Goal: Task Accomplishment & Management: Use online tool/utility

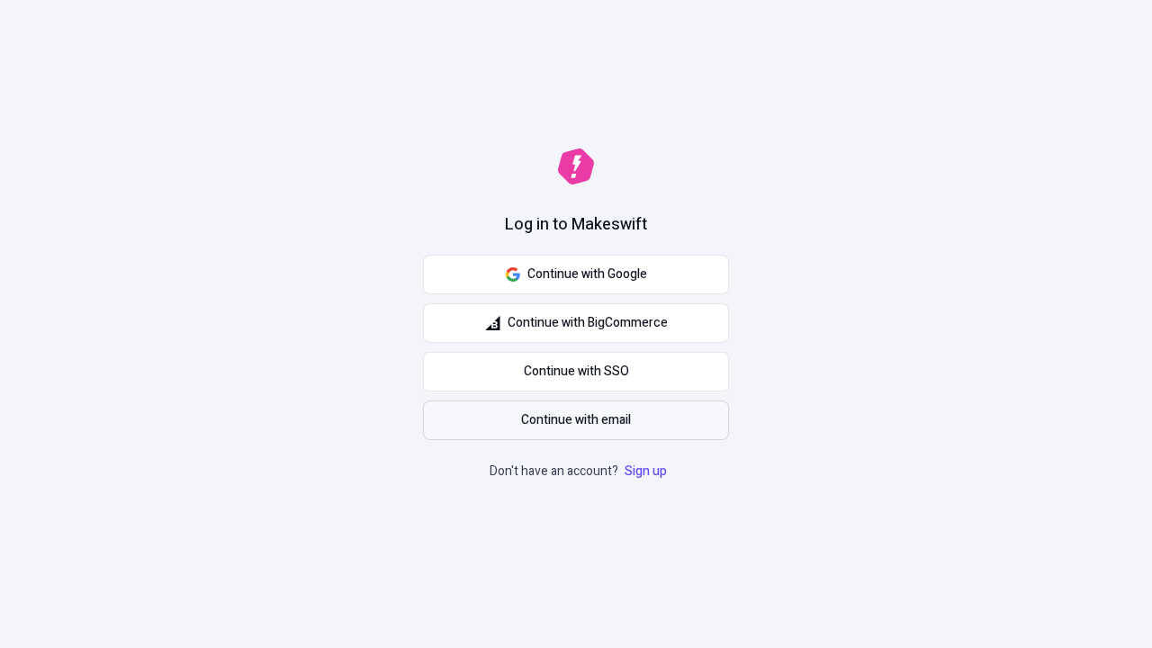
click at [576, 420] on span "Continue with email" at bounding box center [576, 420] width 110 height 20
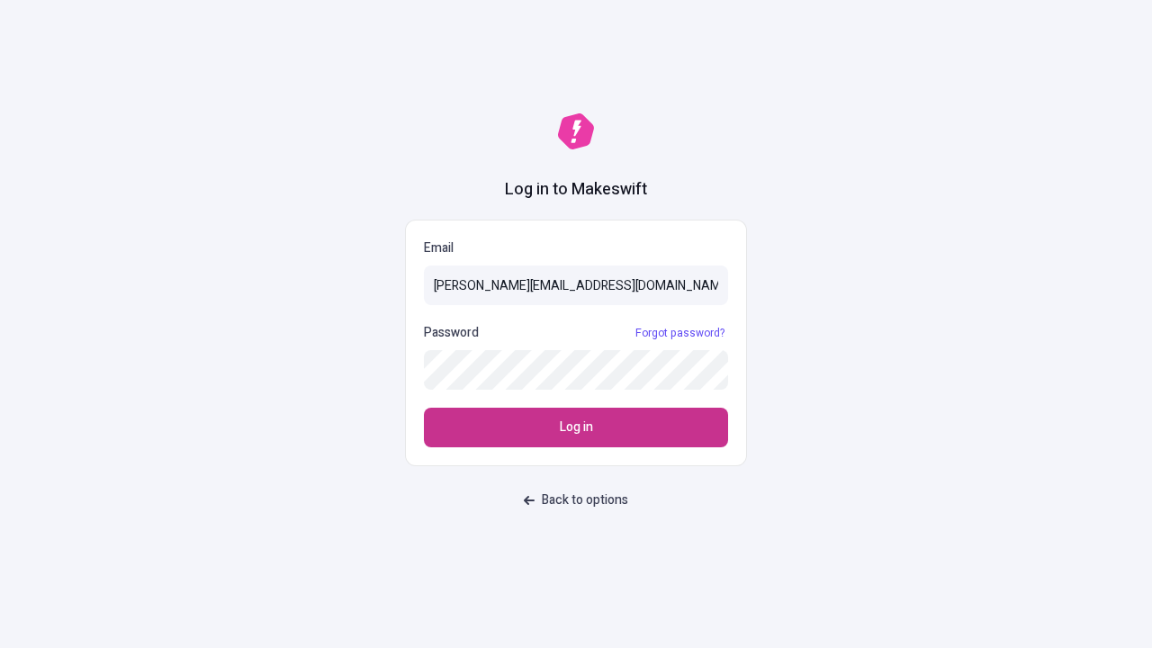
click at [576, 427] on span "Log in" at bounding box center [576, 428] width 33 height 20
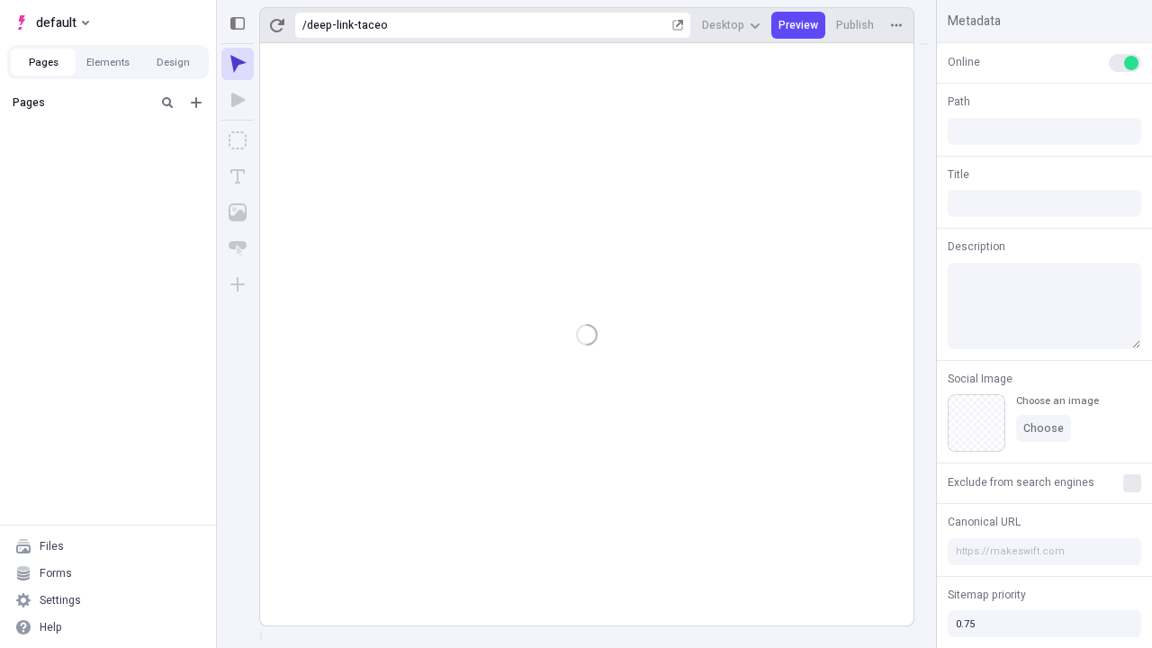
type input "/deep-link-taceo"
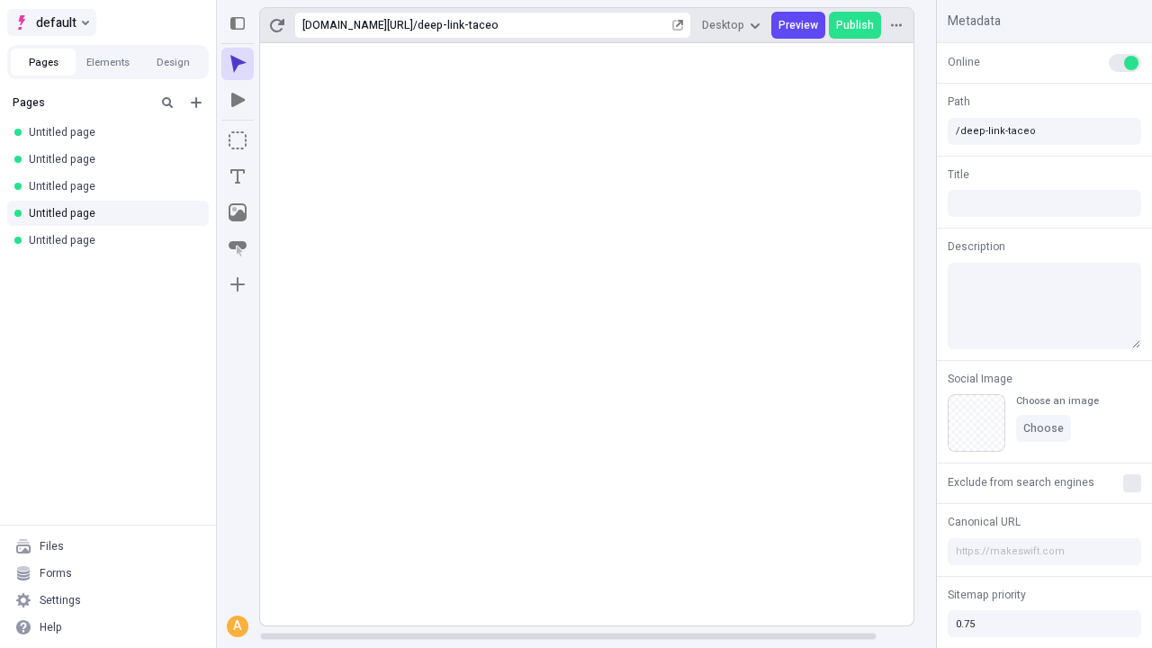
click at [50, 22] on span "default" at bounding box center [56, 23] width 40 height 22
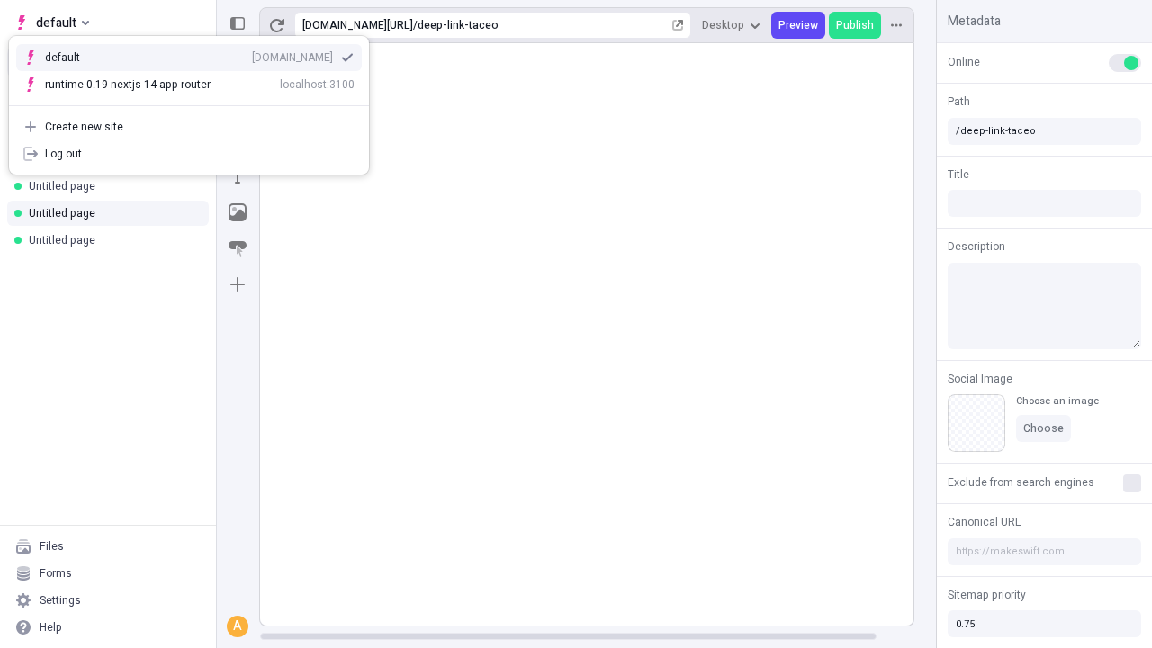
click at [189, 127] on div "Create new site" at bounding box center [200, 127] width 310 height 14
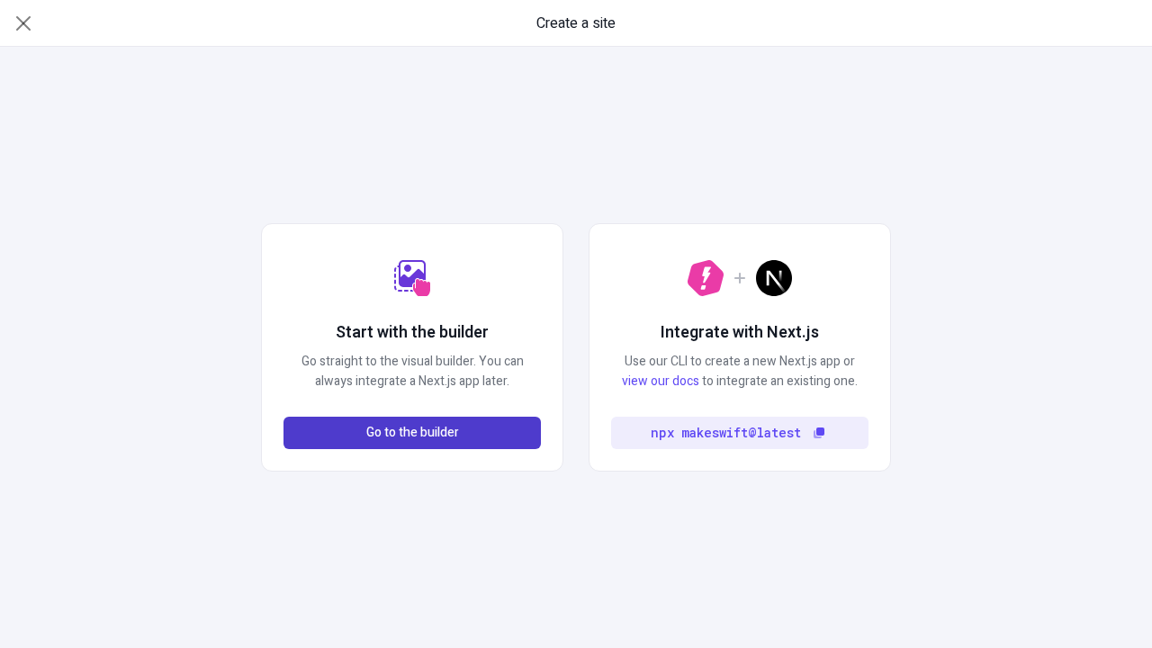
click at [412, 433] on span "Go to the builder" at bounding box center [412, 433] width 93 height 20
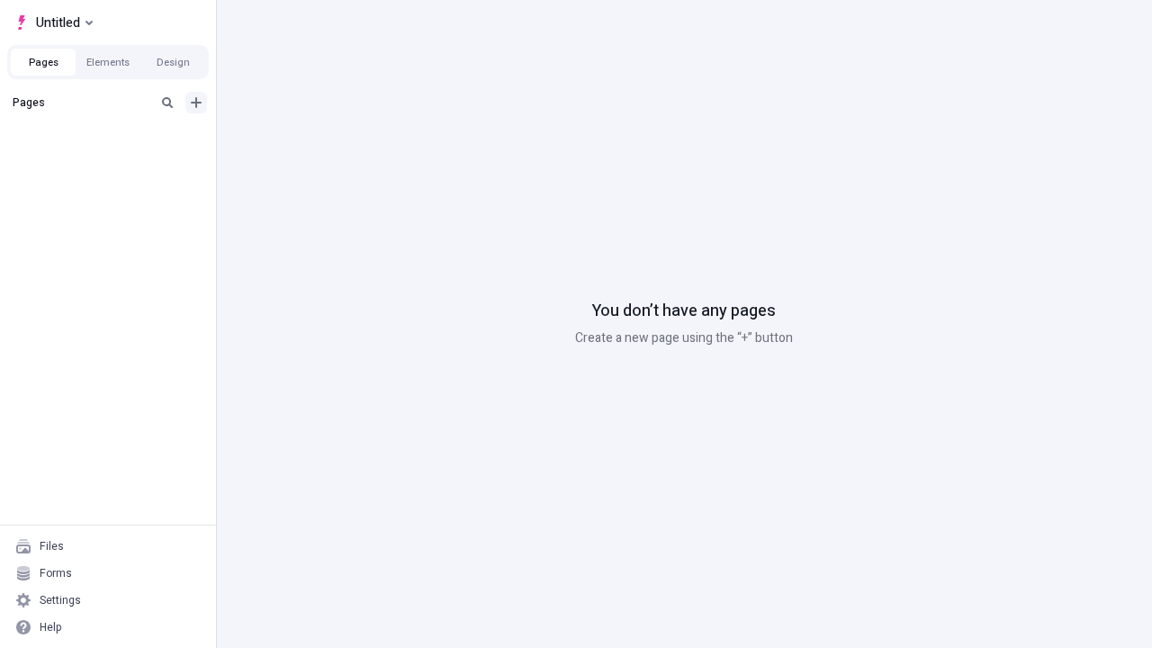
click at [196, 103] on icon "Add new" at bounding box center [196, 102] width 11 height 11
click at [292, 139] on span "Blank page" at bounding box center [303, 139] width 112 height 14
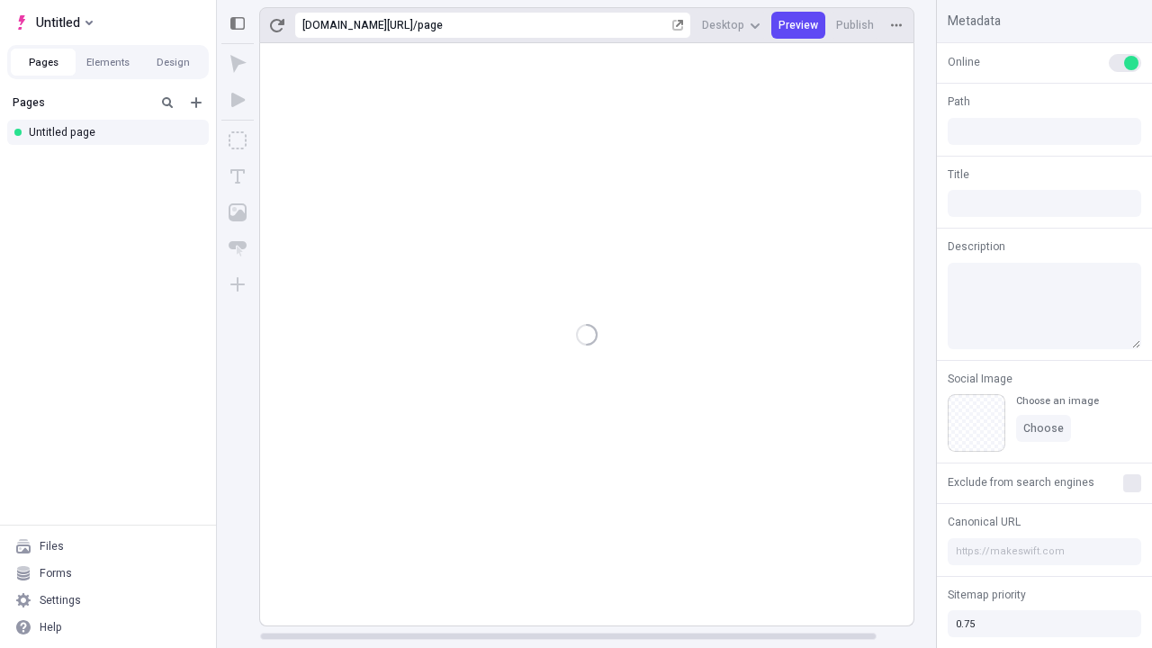
type input "/page"
click at [238, 140] on icon "Box" at bounding box center [238, 140] width 18 height 18
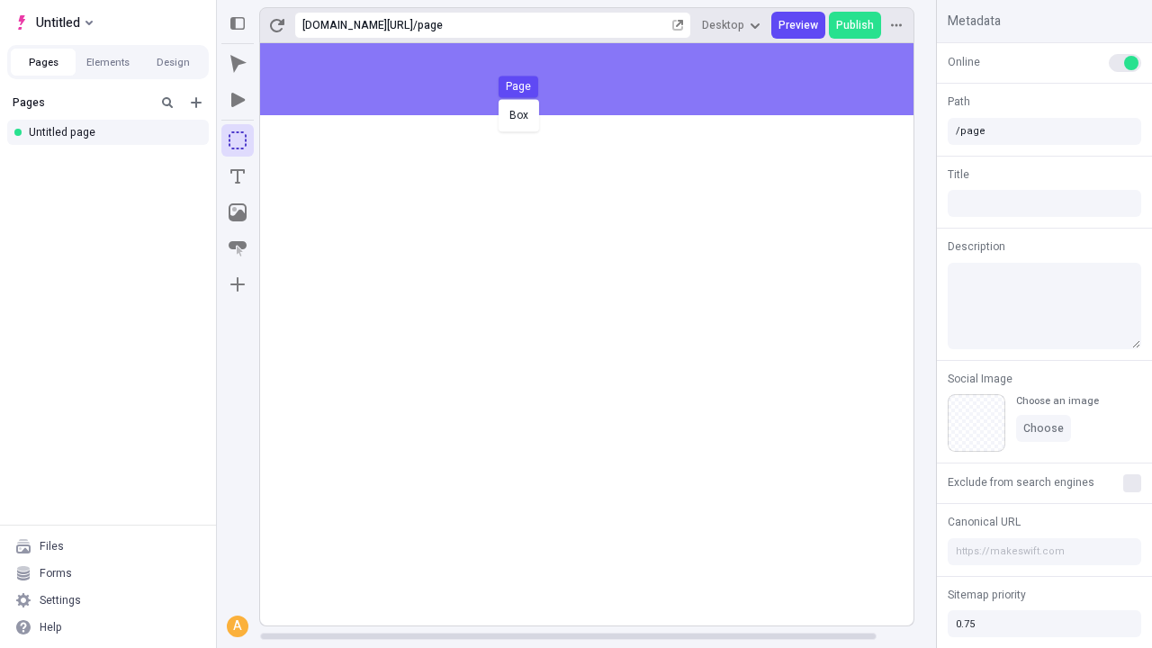
click at [605, 79] on div "Box Page" at bounding box center [576, 324] width 1152 height 648
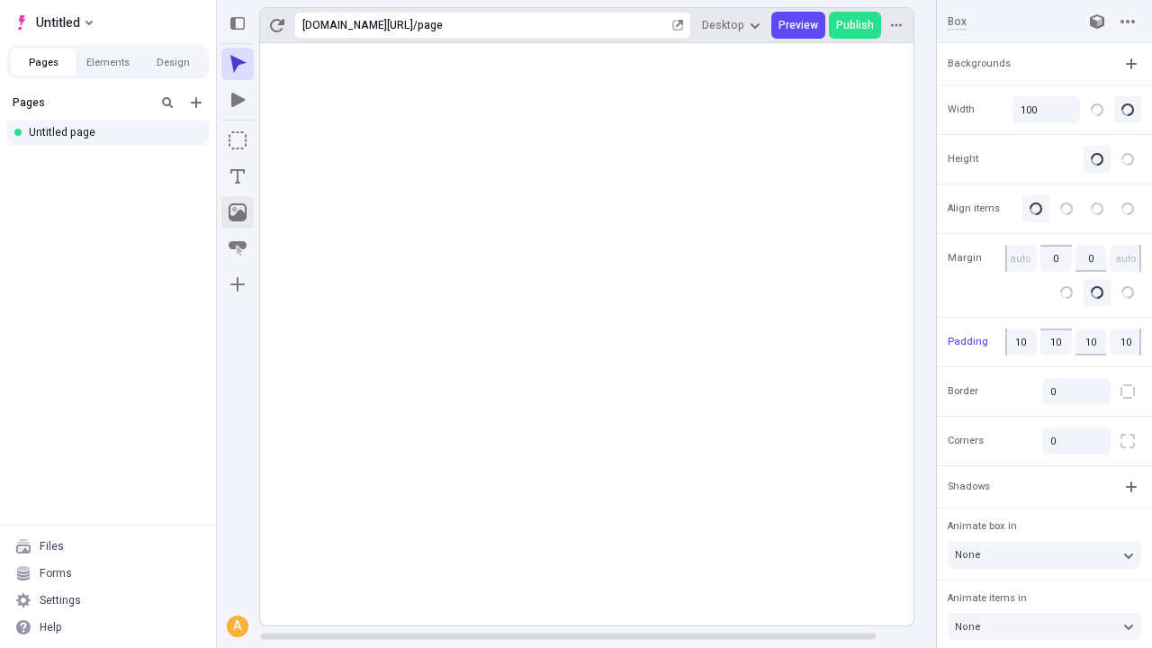
click at [238, 212] on icon "Image" at bounding box center [238, 212] width 18 height 18
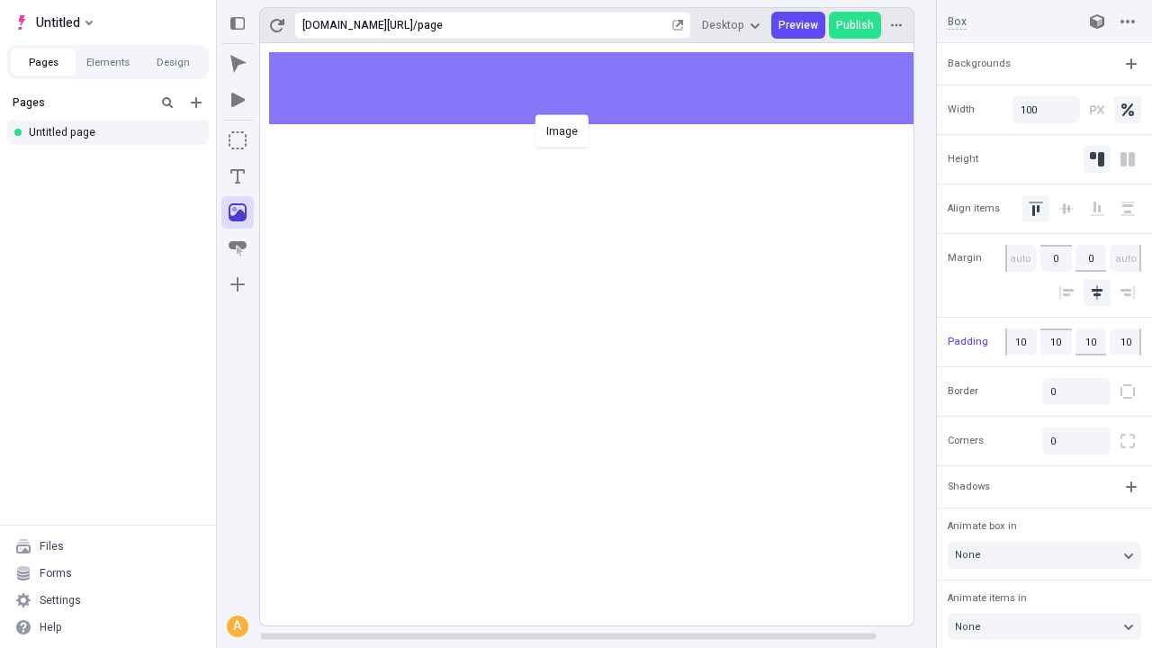
click at [605, 88] on div "Image" at bounding box center [576, 324] width 1152 height 648
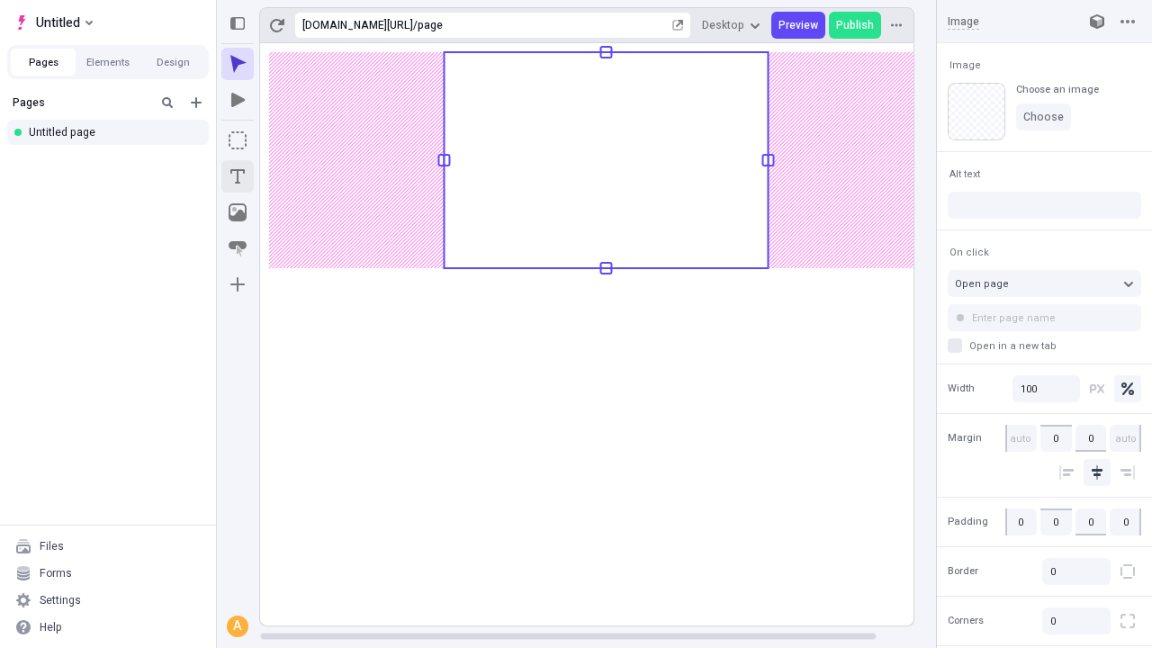
click at [238, 176] on icon "Text" at bounding box center [237, 176] width 14 height 14
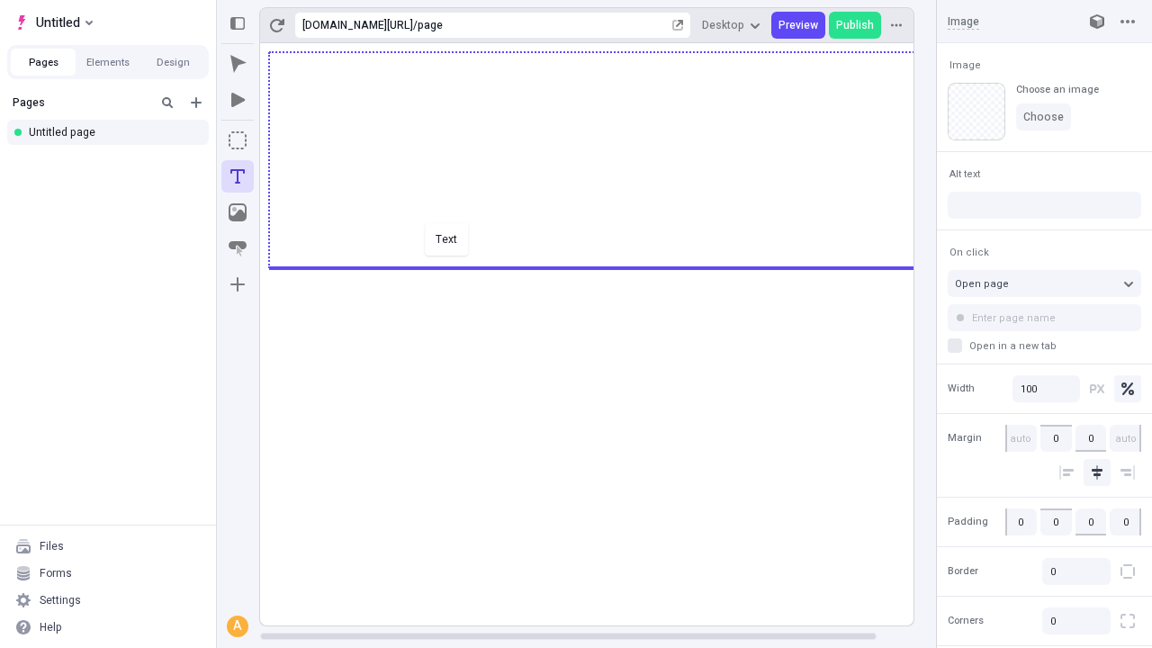
click at [605, 266] on div "Text" at bounding box center [576, 324] width 1152 height 648
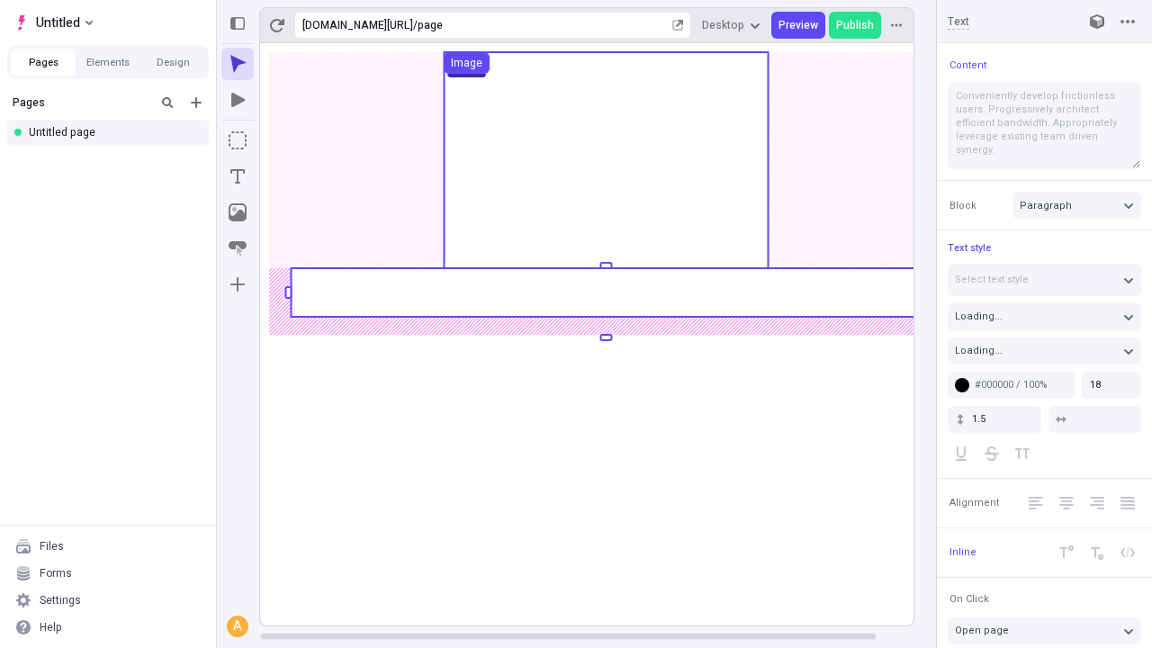
click at [605, 292] on rect at bounding box center [606, 292] width 630 height 49
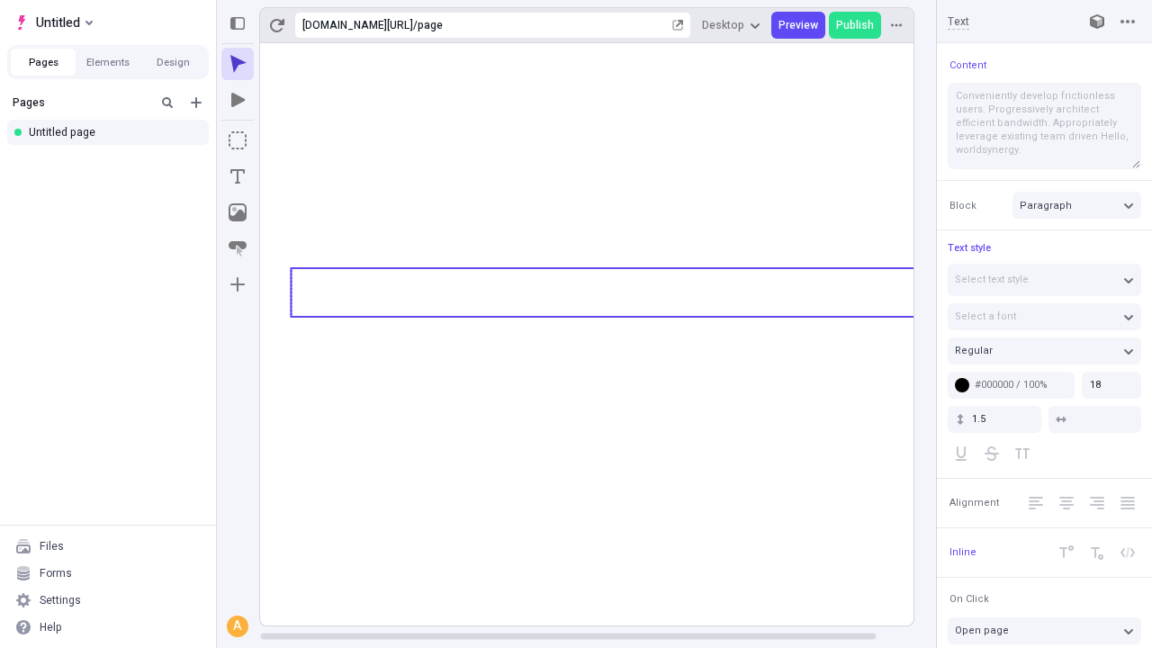
type textarea "Conveniently develop frictionless users. Progressively architect efficient band…"
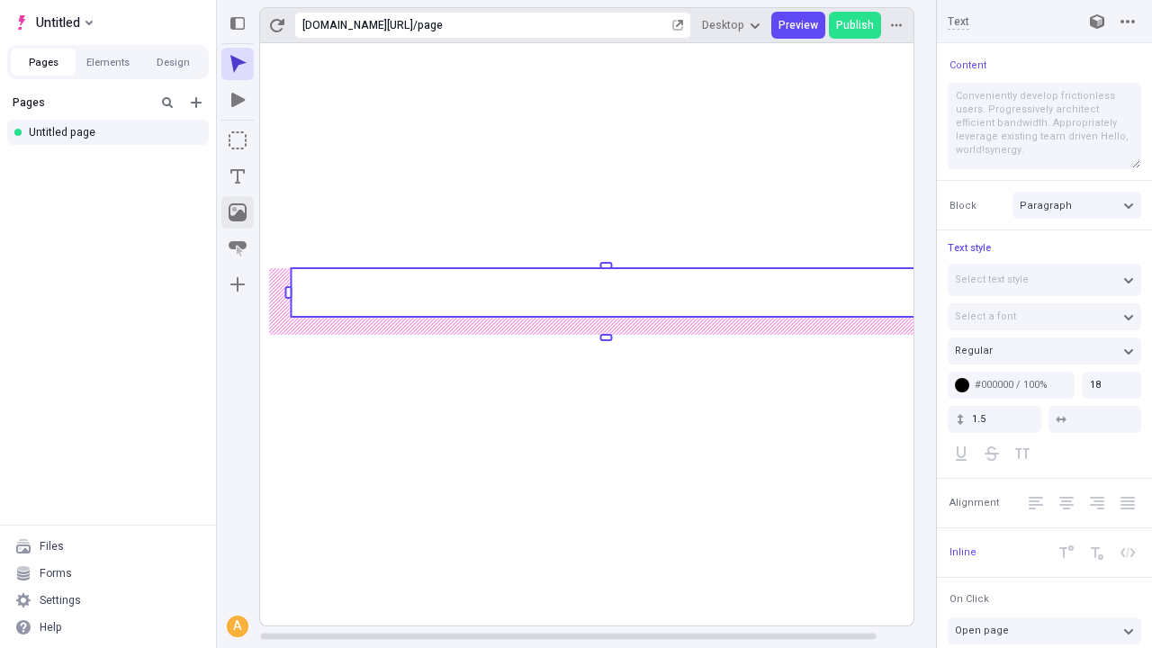
click at [238, 212] on icon "Image" at bounding box center [238, 212] width 18 height 18
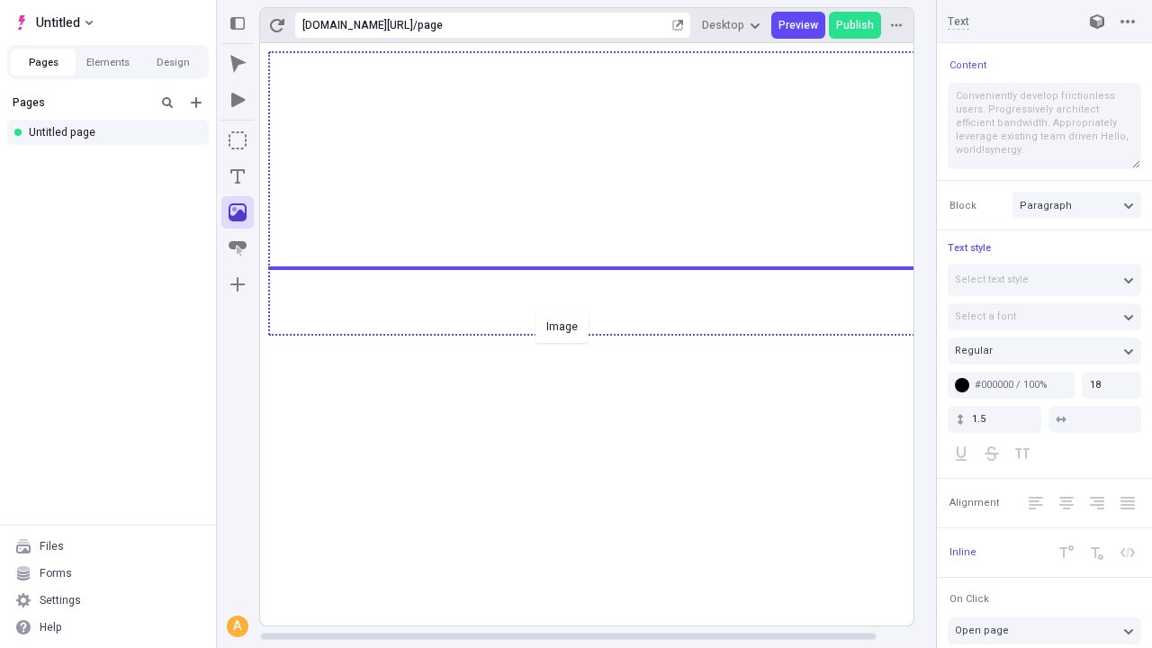
click at [605, 333] on div "Image" at bounding box center [576, 324] width 1152 height 648
